Goal: Navigation & Orientation: Understand site structure

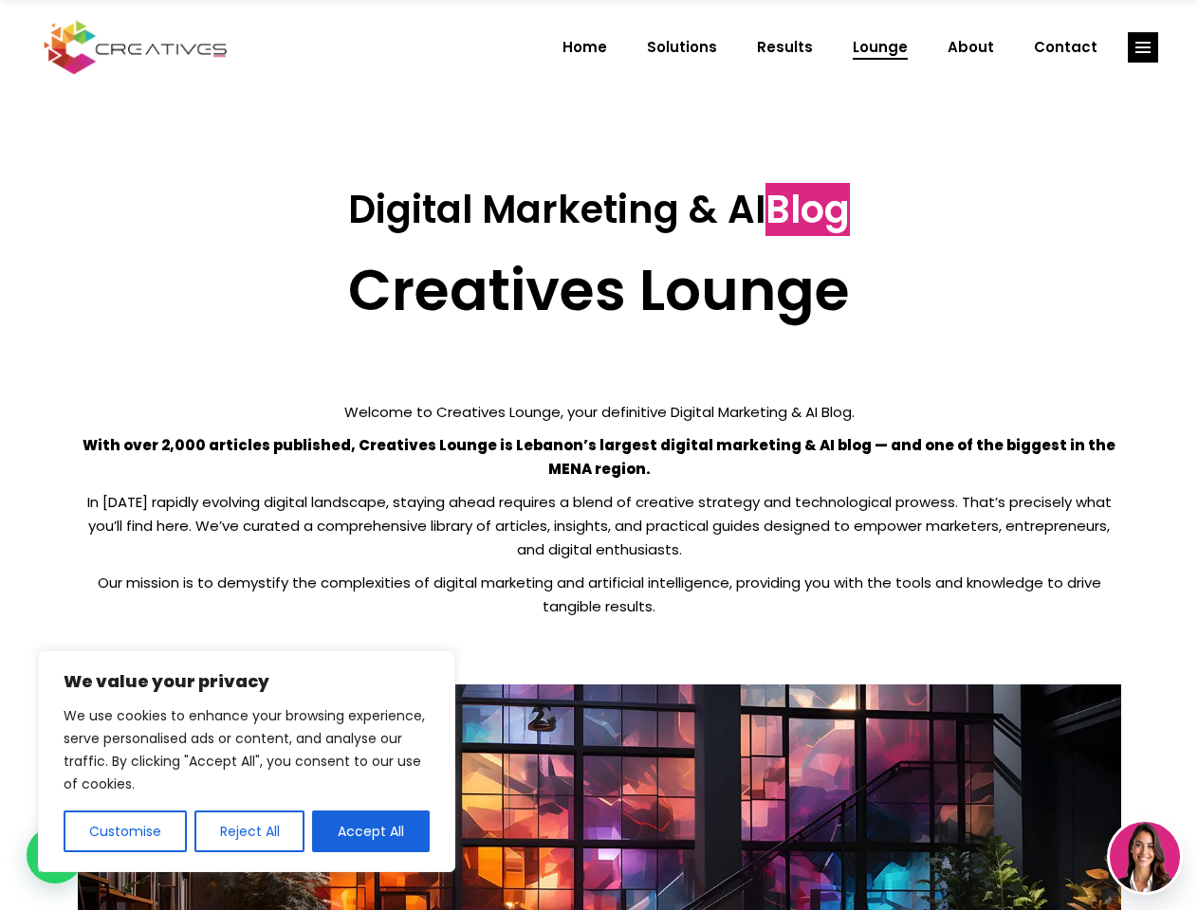
click at [598, 455] on p "With over 2,000 articles published, Creatives Lounge is Lebanon’s largest digit…" at bounding box center [599, 456] width 1043 height 47
click at [124, 832] on button "Customise" at bounding box center [125, 832] width 123 height 42
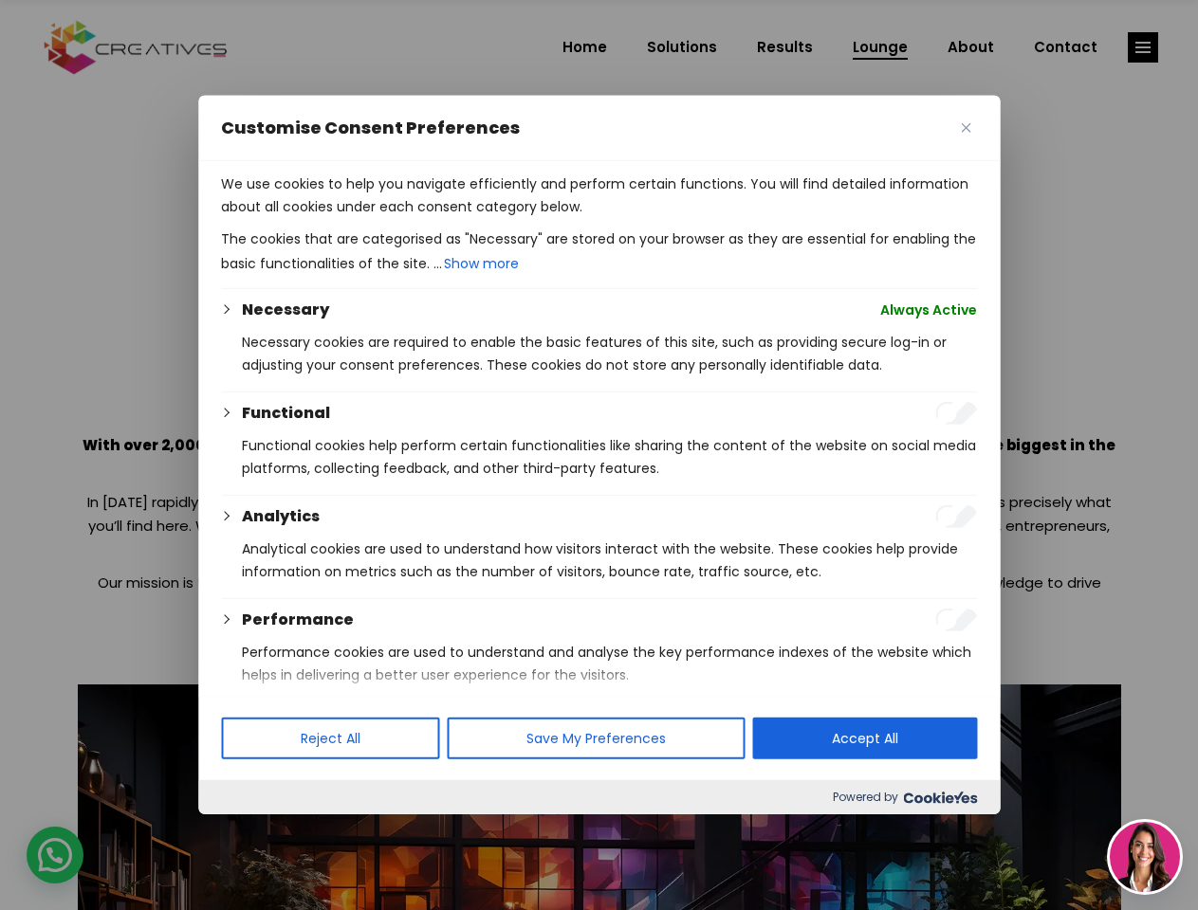
click at [248, 832] on div at bounding box center [599, 455] width 1198 height 910
click at [371, 218] on p "We use cookies to help you navigate efficiently and perform certain functions. …" at bounding box center [599, 196] width 756 height 46
click at [1143, 47] on div at bounding box center [599, 455] width 1198 height 910
click at [1145, 857] on img at bounding box center [1145, 857] width 70 height 70
